Goal: Information Seeking & Learning: Learn about a topic

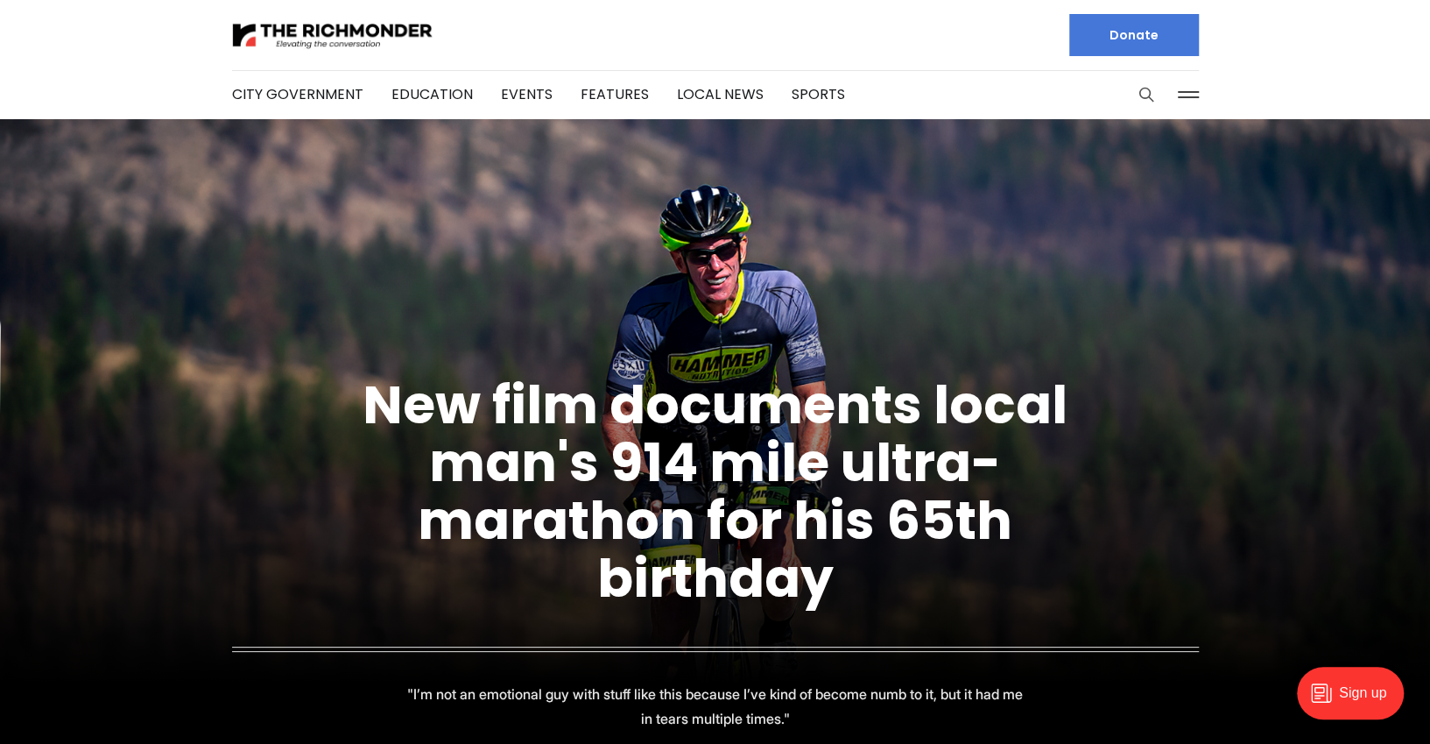
click at [1149, 94] on icon "Search this site" at bounding box center [1145, 94] width 13 height 13
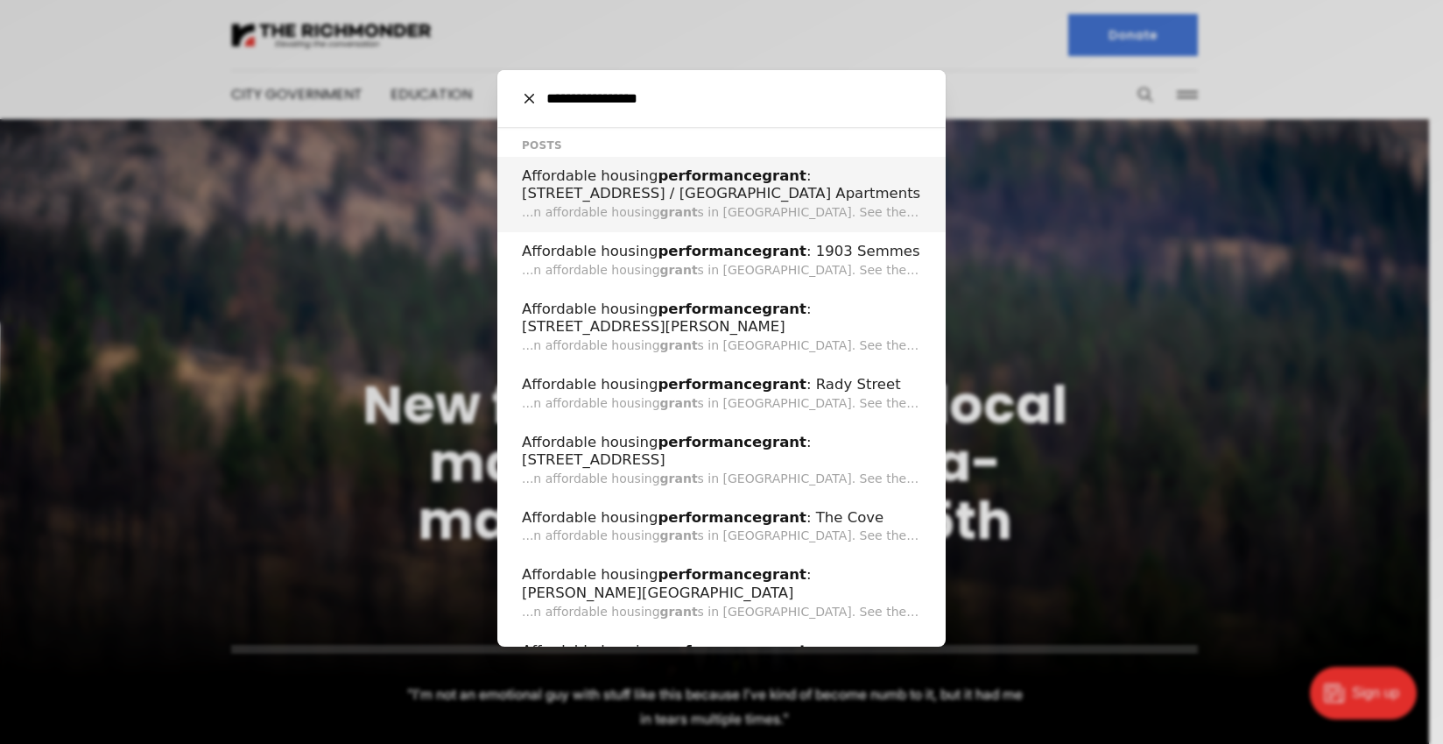
type input "**********"
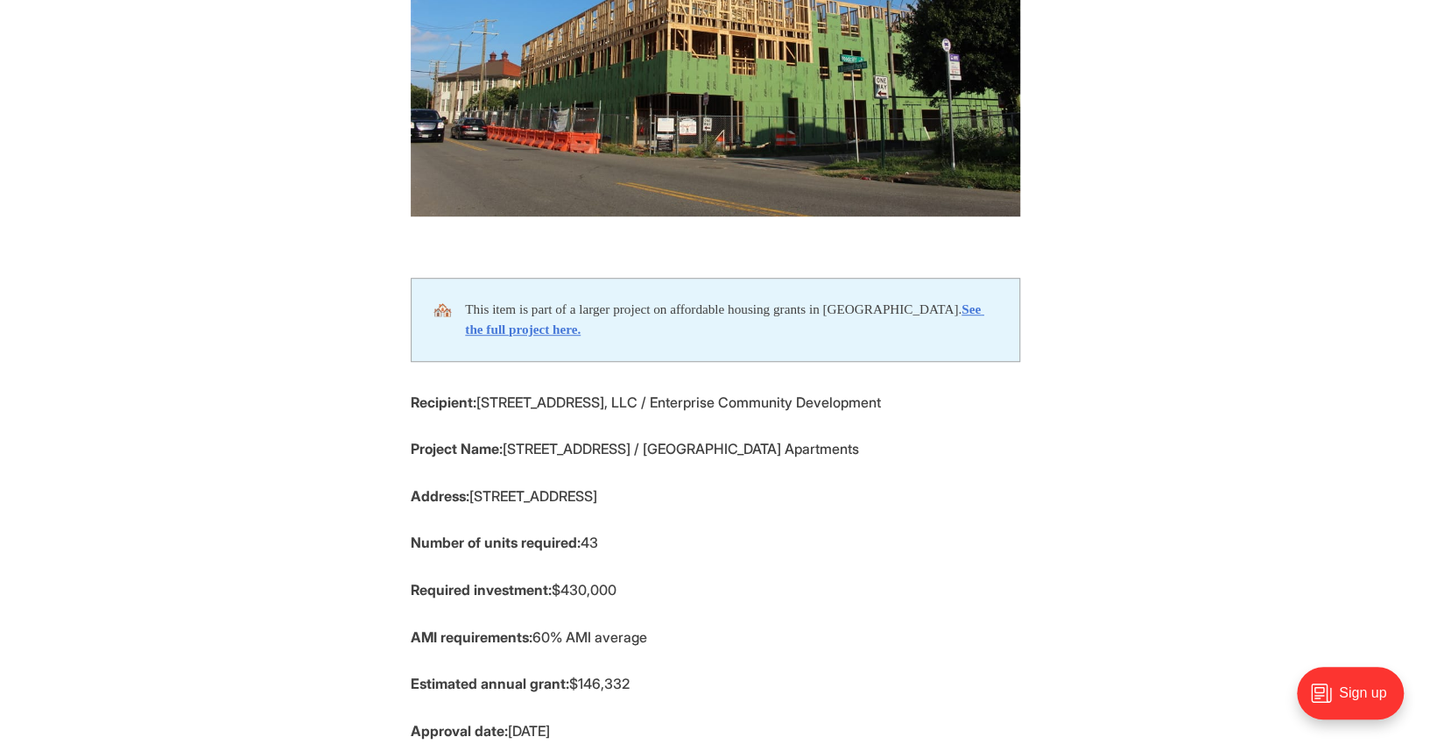
scroll to position [589, 0]
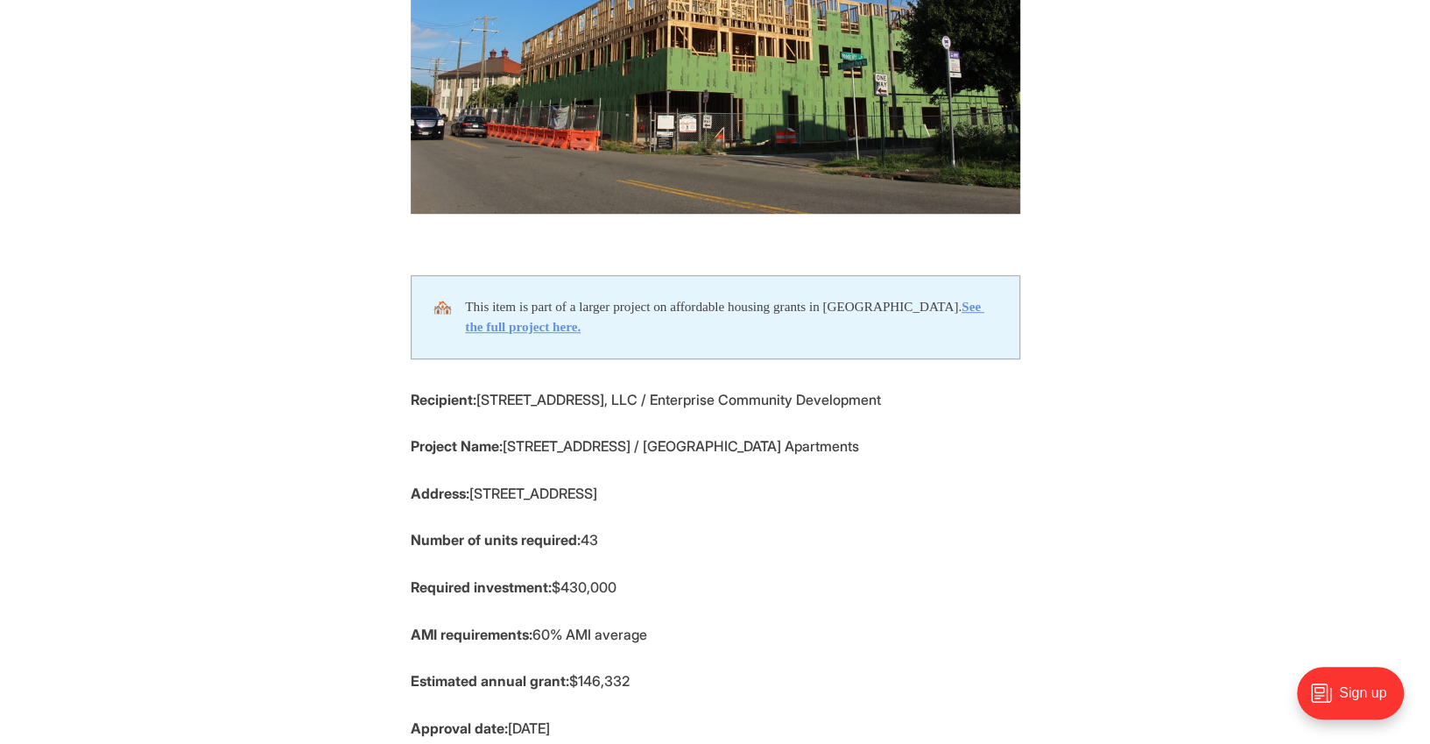
click at [957, 306] on strong "See the full project here." at bounding box center [724, 316] width 519 height 35
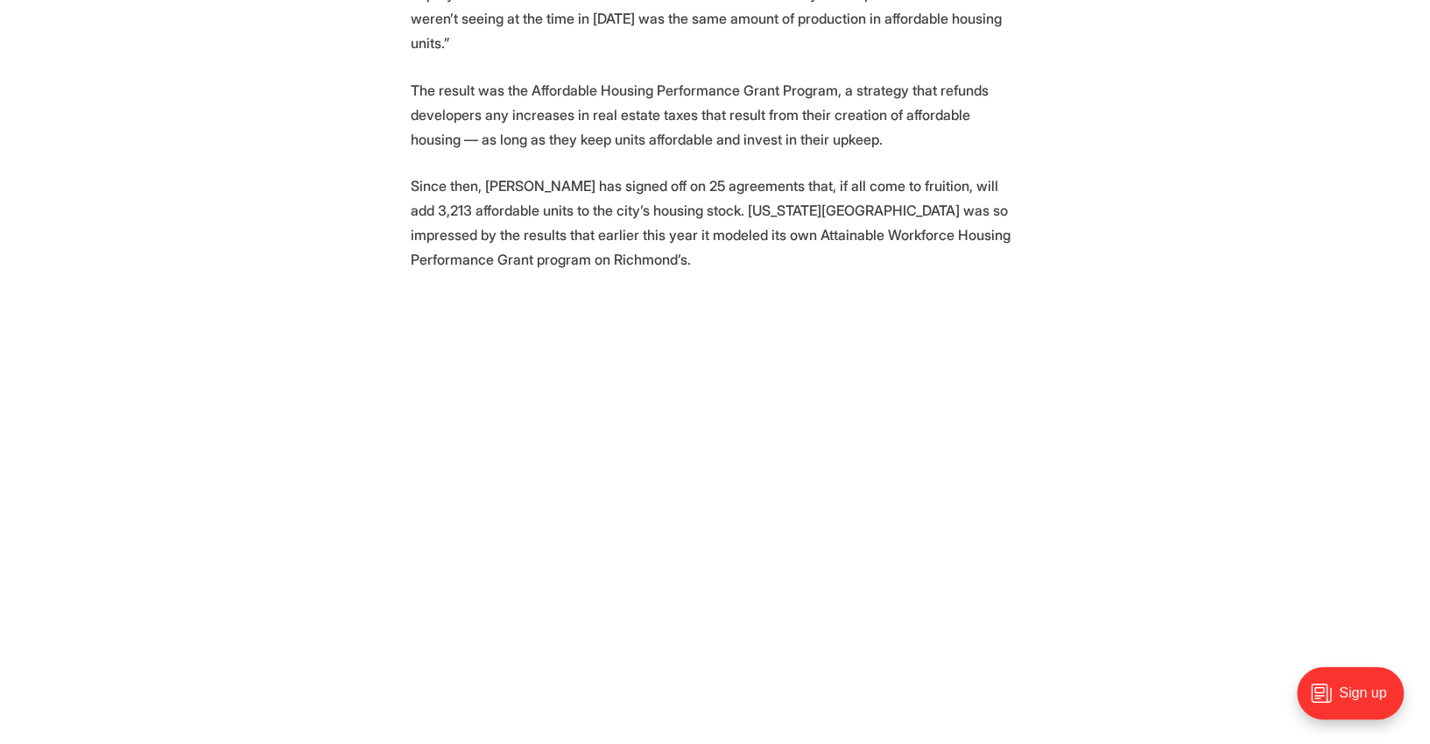
scroll to position [1123, 0]
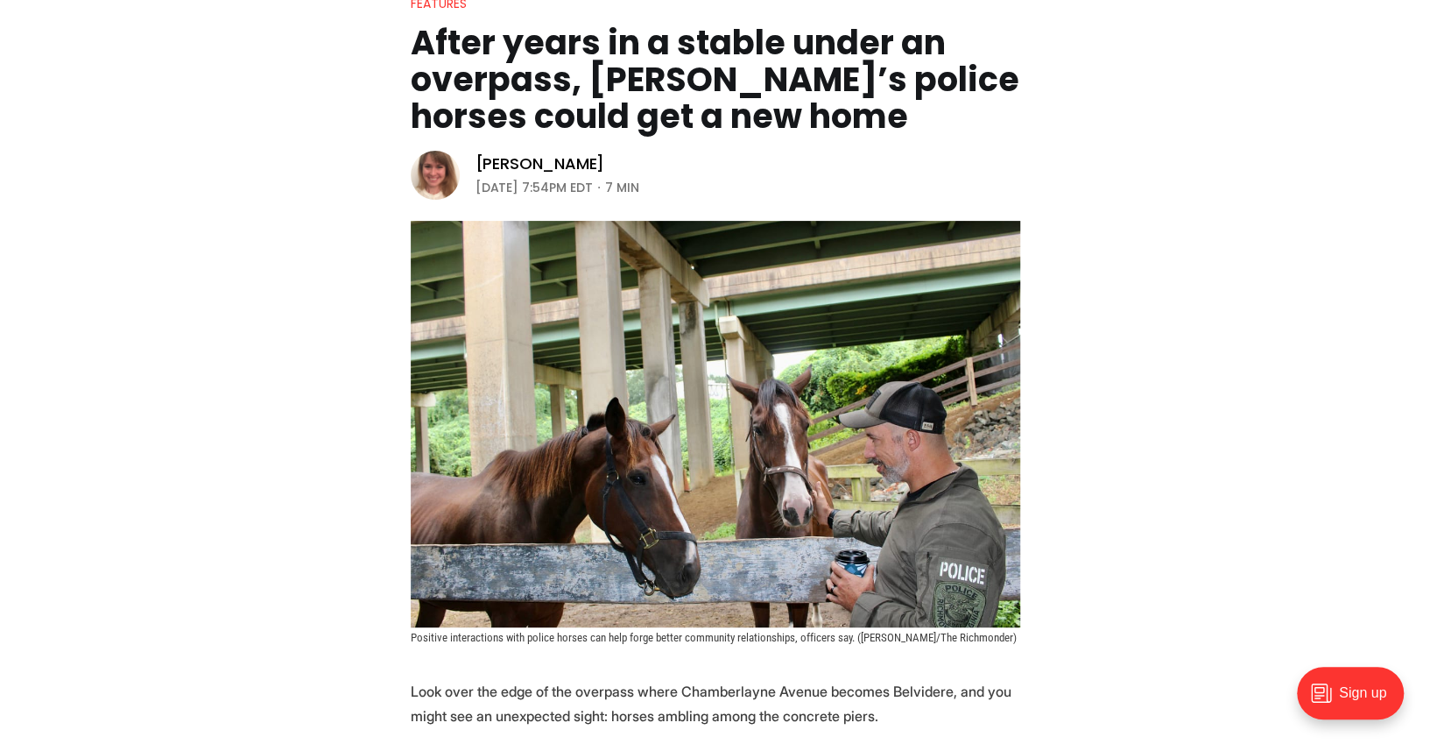
scroll to position [201, 0]
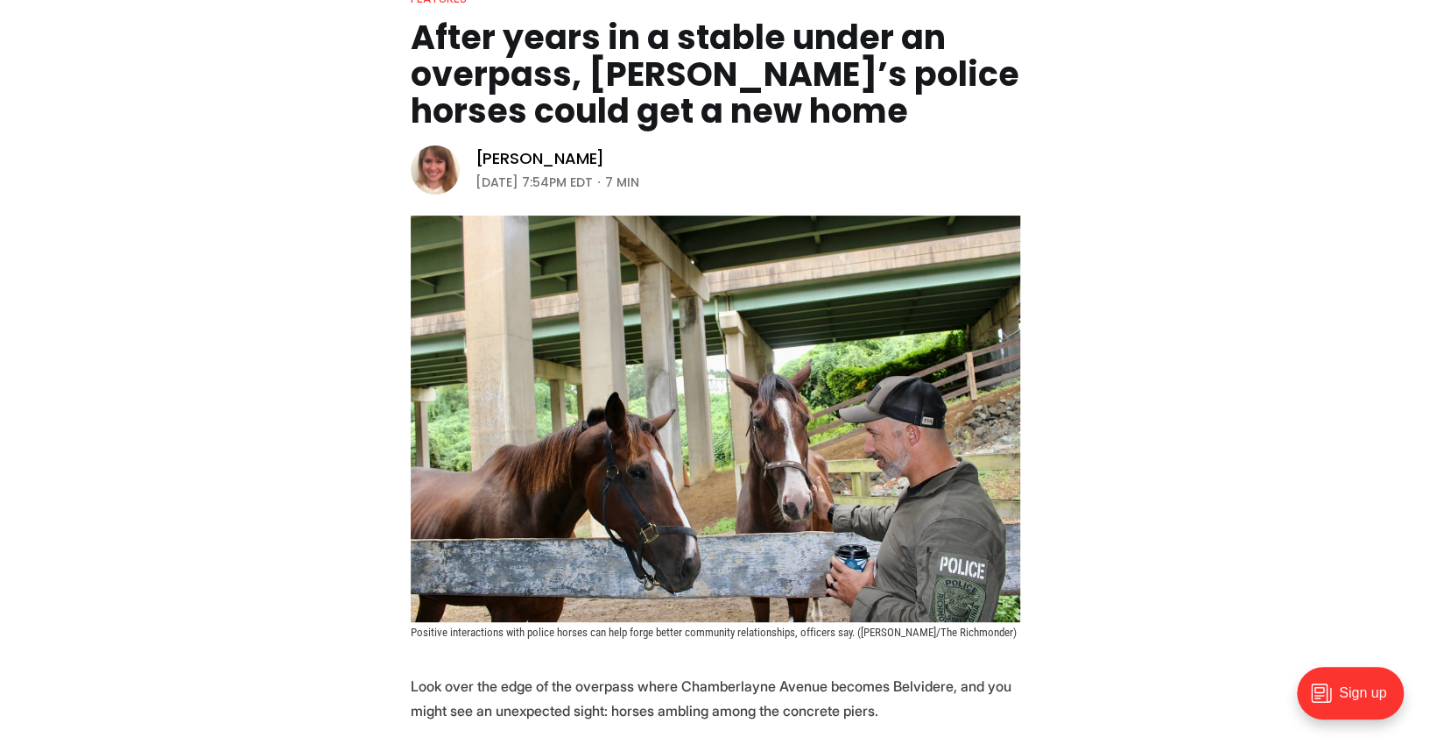
click at [815, 351] on img at bounding box center [716, 418] width 610 height 406
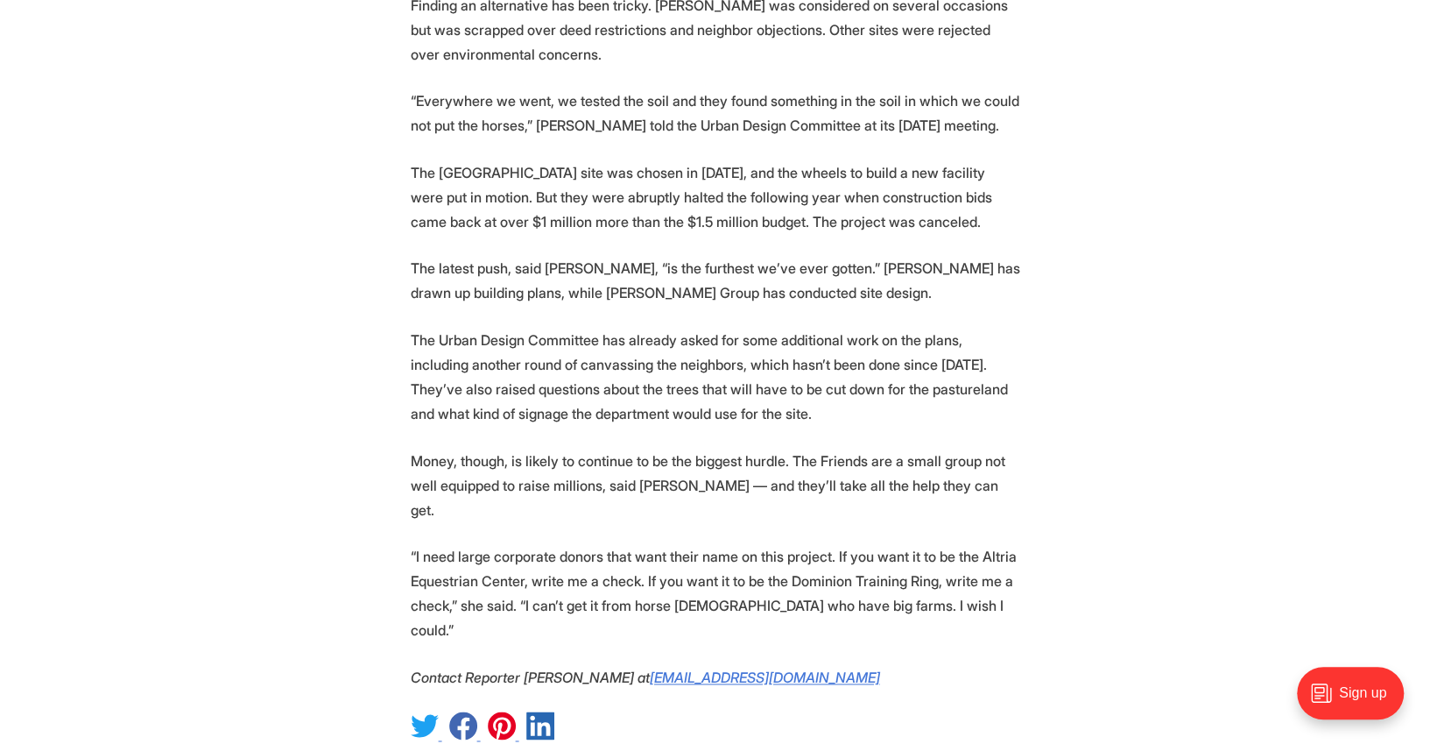
scroll to position [5663, 0]
